Goal: Book appointment/travel/reservation

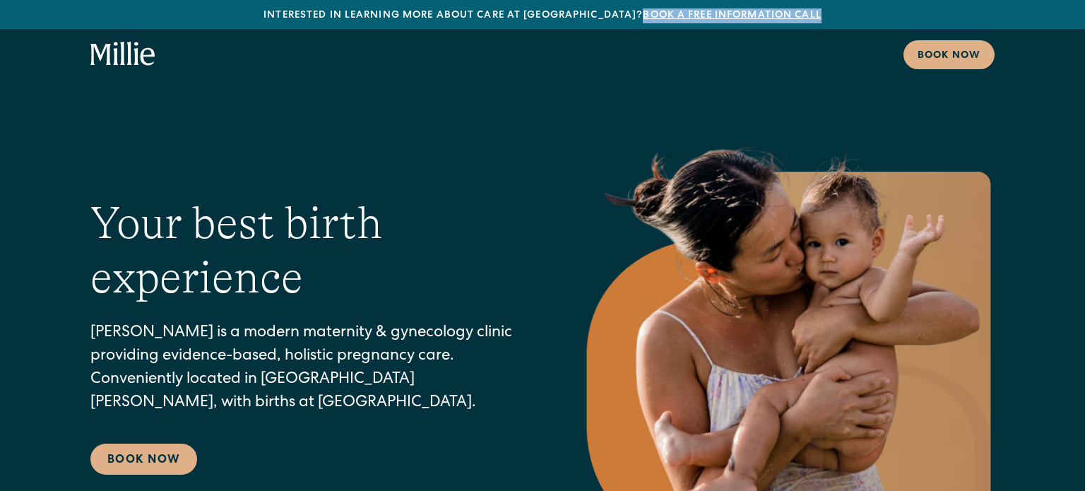
click at [674, 65] on div "Interested in learning more about care at Millie? Book a free information call …" at bounding box center [542, 40] width 1085 height 80
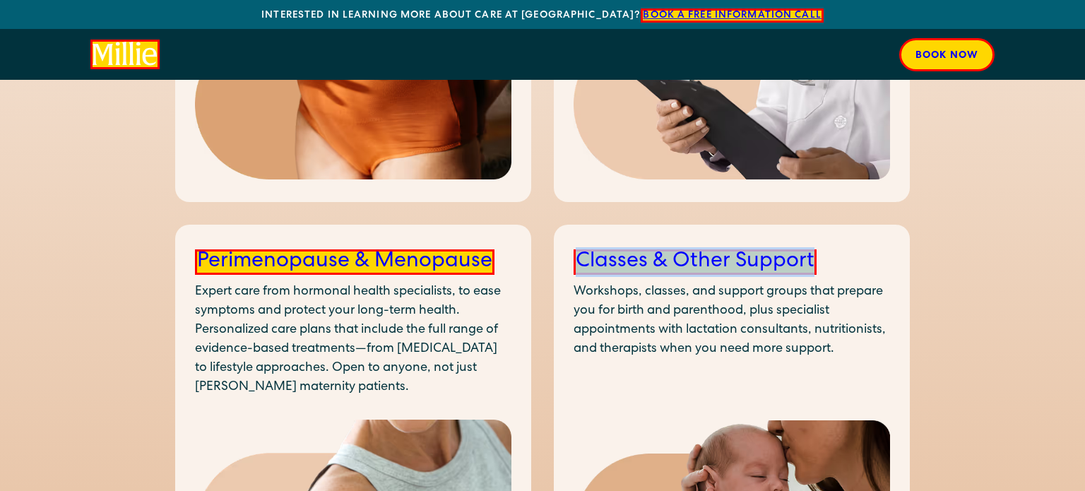
scroll to position [1911, 0]
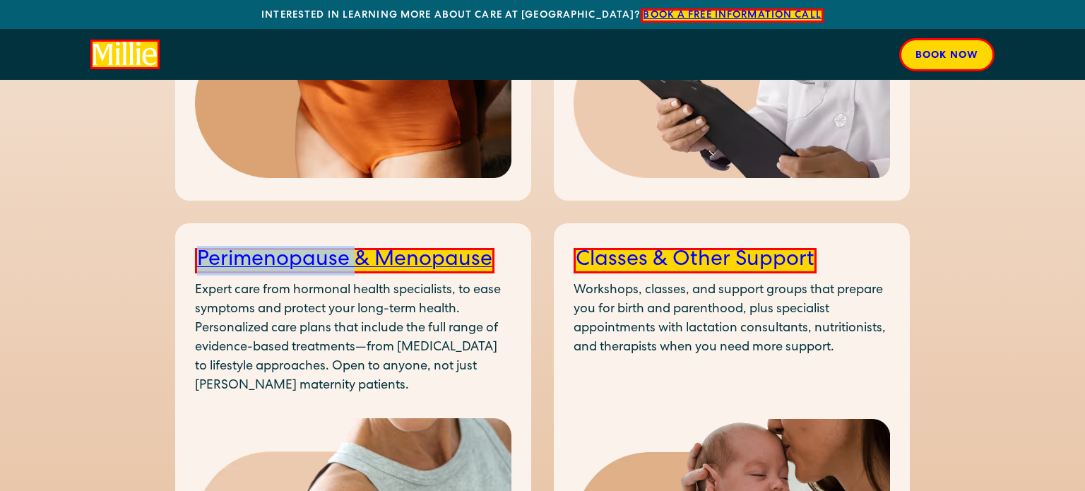
drag, startPoint x: 186, startPoint y: 218, endPoint x: 361, endPoint y: 224, distance: 175.3
click at [361, 224] on div "Perimenopause & Menopause Expert care from hormonal health specialists, to ease…" at bounding box center [353, 423] width 356 height 401
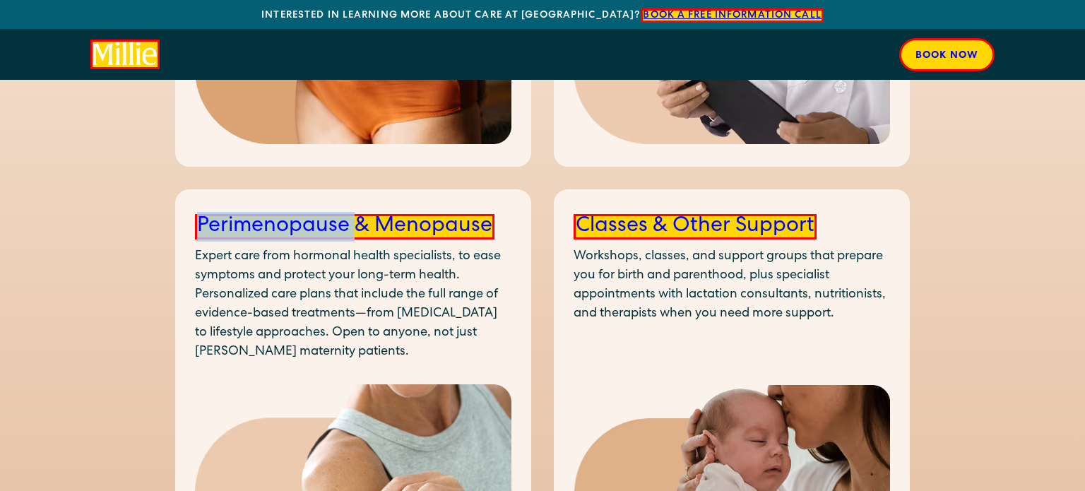
scroll to position [1925, 0]
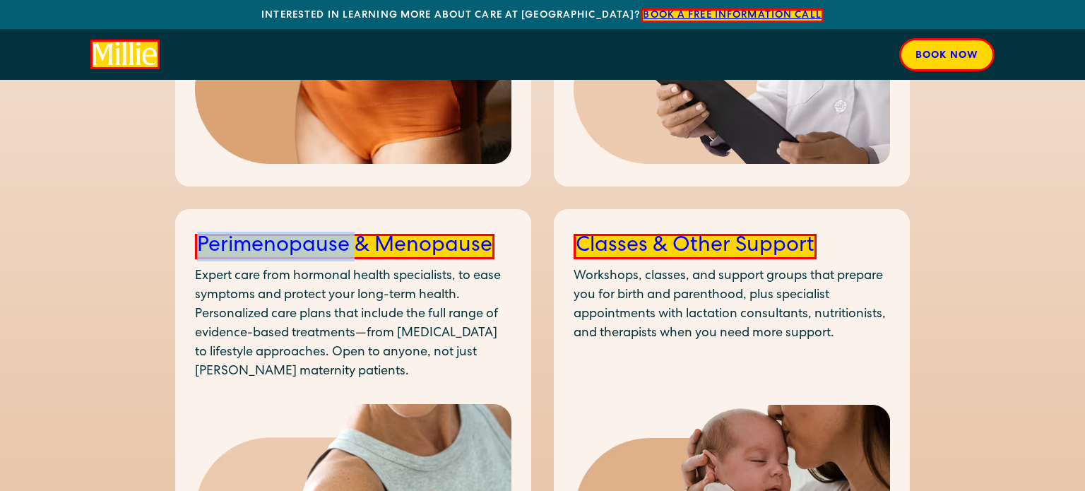
copy link "Perimenopause"
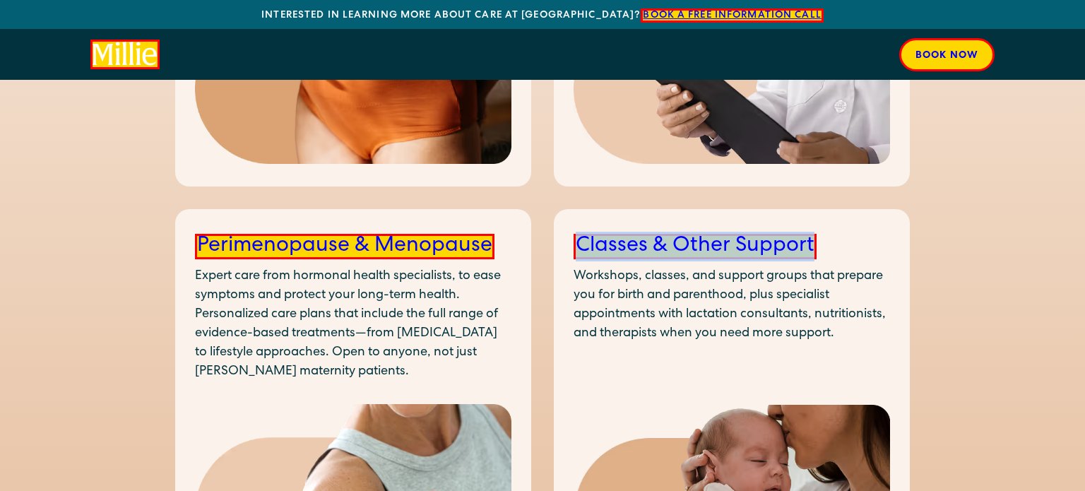
drag, startPoint x: 560, startPoint y: 206, endPoint x: 819, endPoint y: 191, distance: 259.8
click at [819, 209] on div "Classes & Other Support Workshops, classes, and support groups that prepare you…" at bounding box center [732, 409] width 356 height 401
copy link "Classes & Other Support"
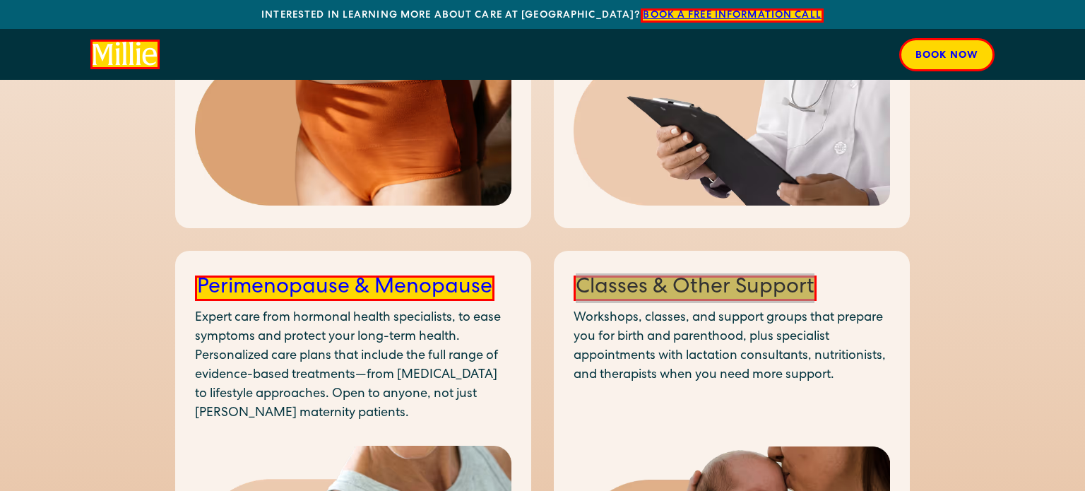
scroll to position [1880, 0]
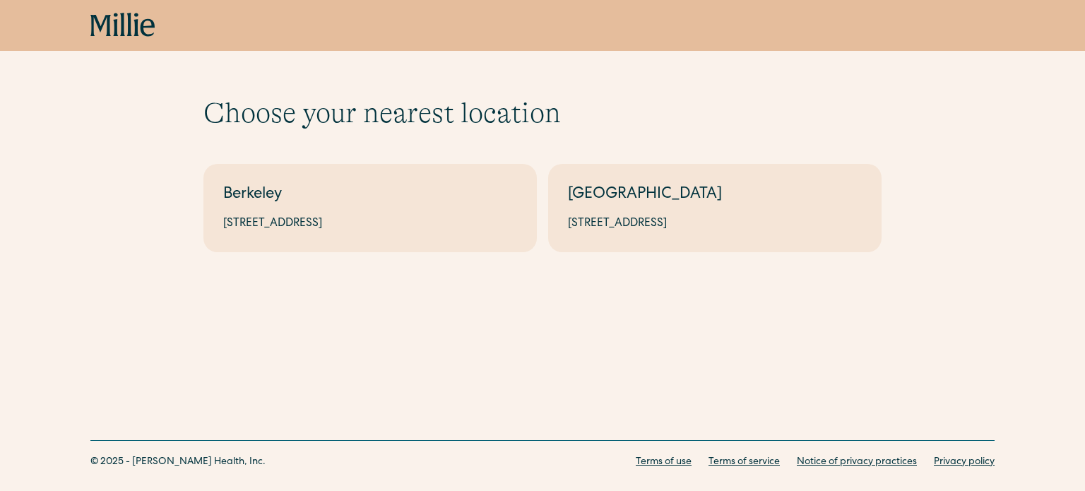
click at [502, 118] on h1 "Choose your nearest location" at bounding box center [543, 113] width 678 height 34
copy h1 "location"
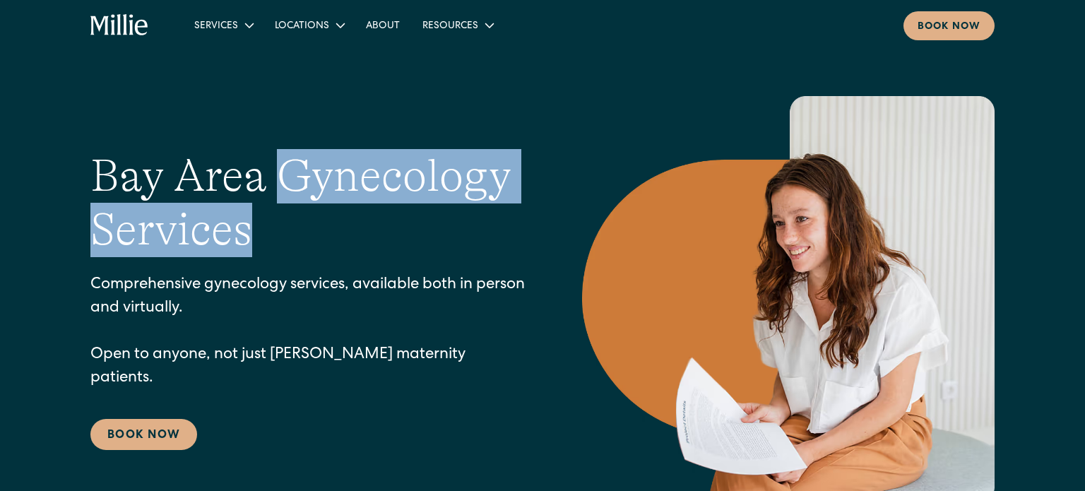
drag, startPoint x: 283, startPoint y: 186, endPoint x: 336, endPoint y: 240, distance: 75.5
click at [336, 240] on h1 "Bay Area Gynecology Services" at bounding box center [307, 203] width 435 height 109
copy h1 "Gynecology Services"
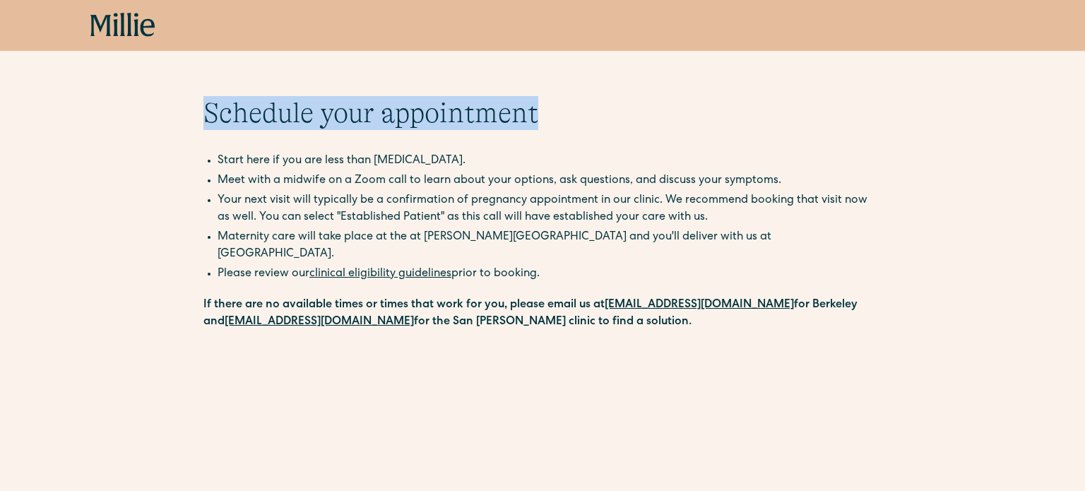
drag, startPoint x: 178, startPoint y: 100, endPoint x: 611, endPoint y: 106, distance: 433.2
copy h1 "Schedule your appointment"
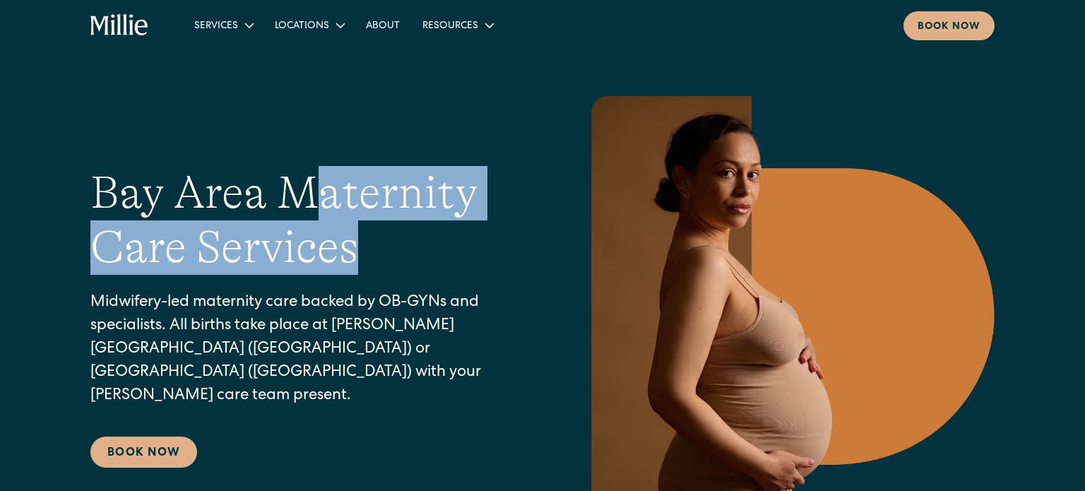
drag, startPoint x: 308, startPoint y: 207, endPoint x: 452, endPoint y: 279, distance: 161.2
click at [452, 275] on h1 "Bay Area Maternity Care Services" at bounding box center [307, 220] width 435 height 109
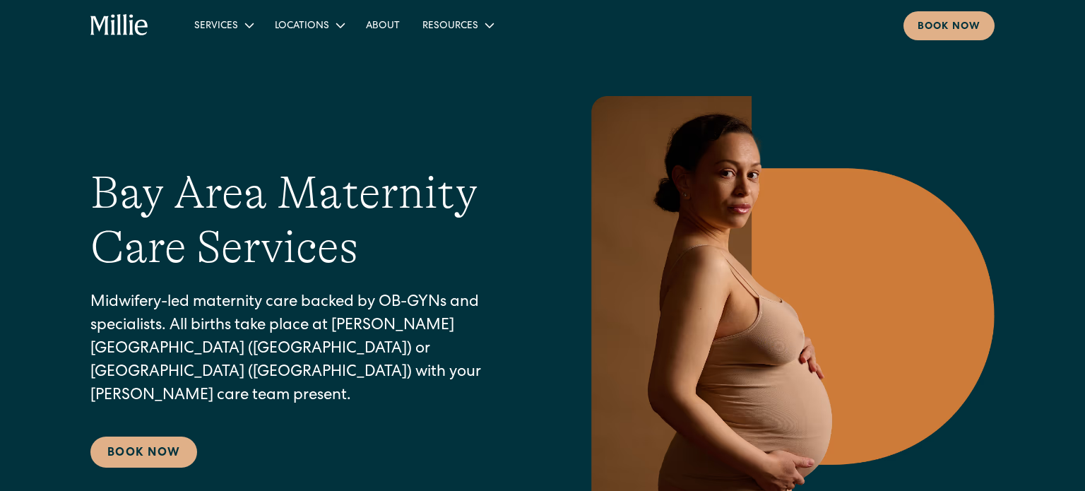
click at [283, 201] on h1 "Bay Area Maternity Care Services" at bounding box center [307, 220] width 435 height 109
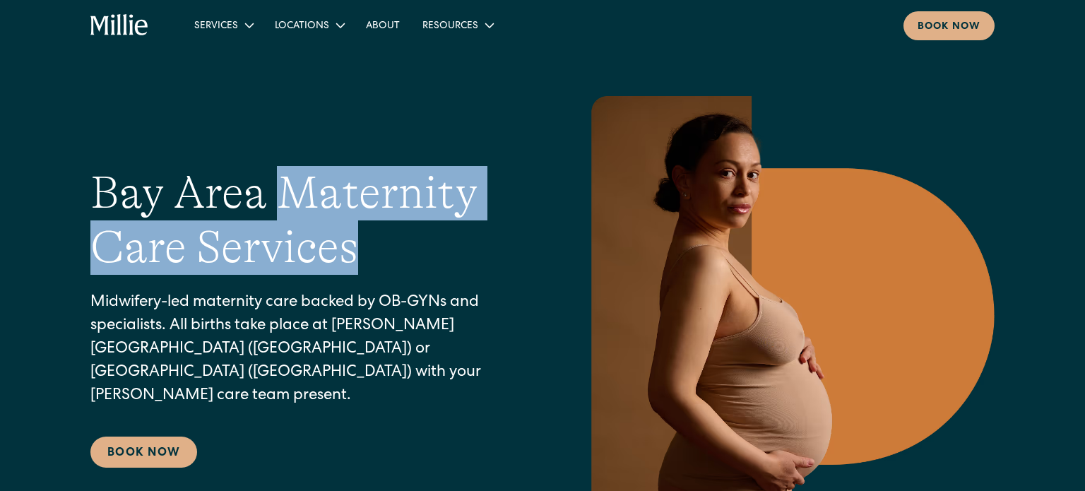
drag, startPoint x: 282, startPoint y: 199, endPoint x: 400, endPoint y: 270, distance: 137.9
click at [400, 271] on h1 "Bay Area Maternity Care Services" at bounding box center [307, 220] width 435 height 109
copy h1 "Maternity Care Services"
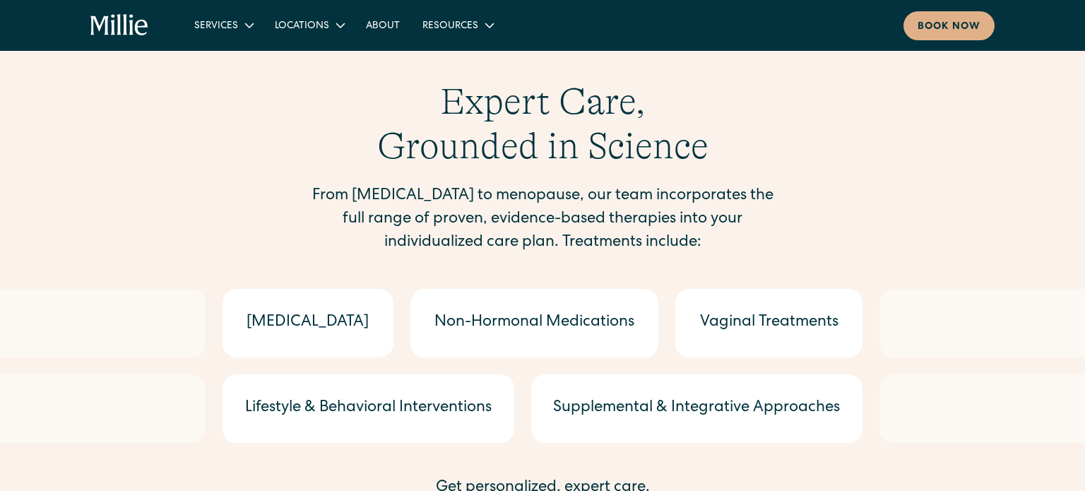
scroll to position [1540, 0]
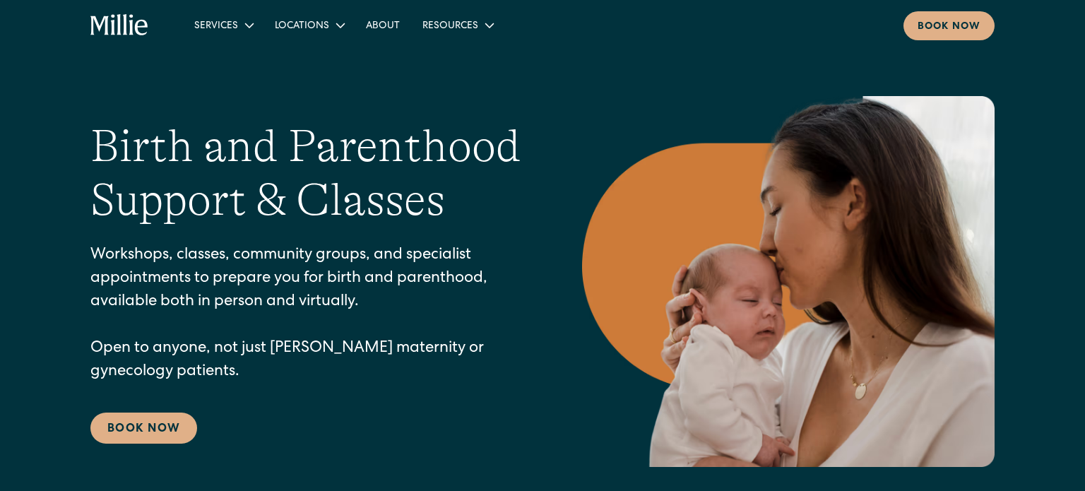
click at [103, 154] on h1 "Birth and Parenthood Support & Classes" at bounding box center [307, 173] width 435 height 109
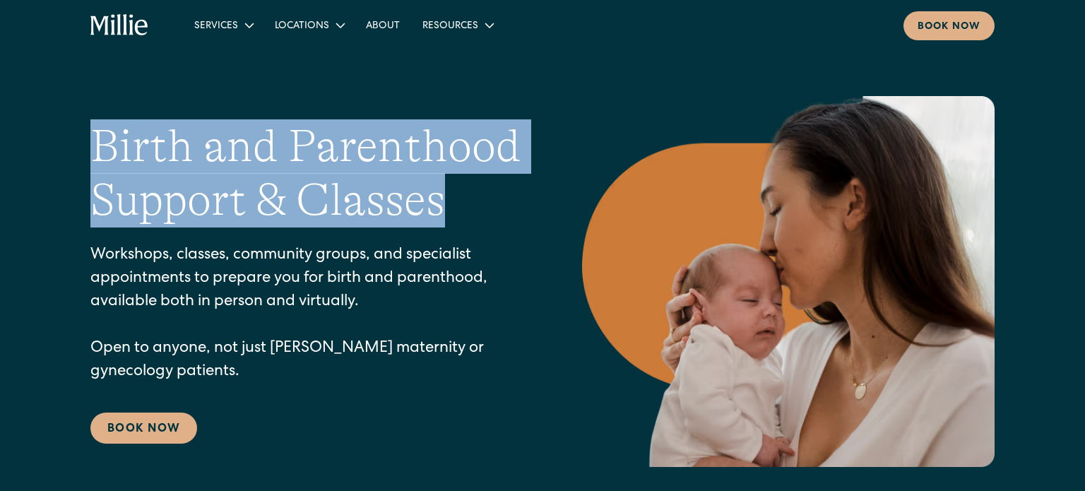
drag, startPoint x: 93, startPoint y: 142, endPoint x: 464, endPoint y: 207, distance: 376.6
click at [464, 207] on h1 "Birth and Parenthood Support & Classes" at bounding box center [307, 173] width 435 height 109
copy h1 "Birth and Parenthood Support & Classes"
